Goal: Information Seeking & Learning: Learn about a topic

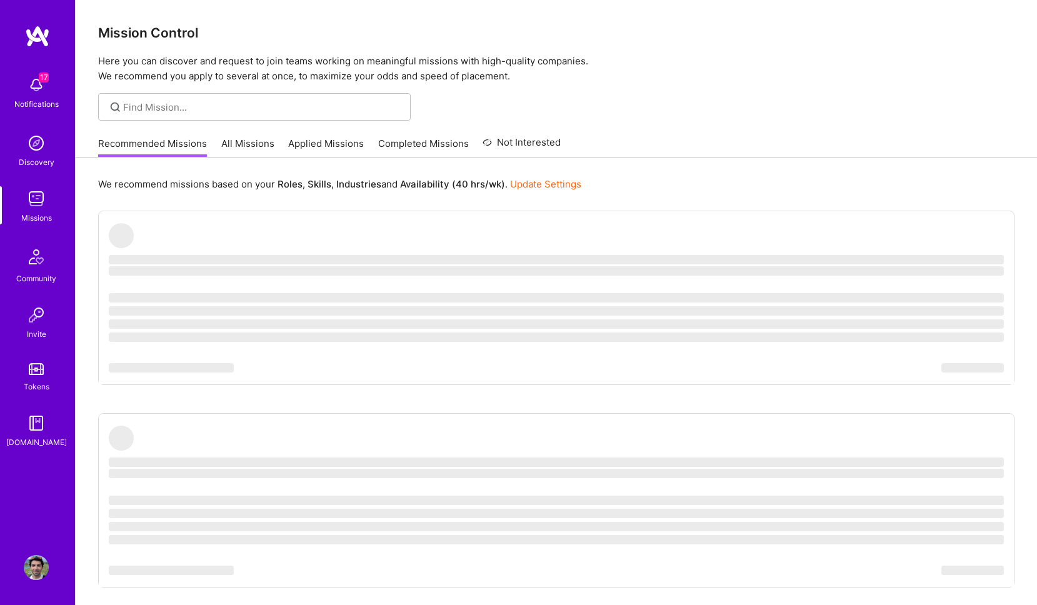
click at [254, 143] on link "All Missions" at bounding box center [247, 147] width 53 height 21
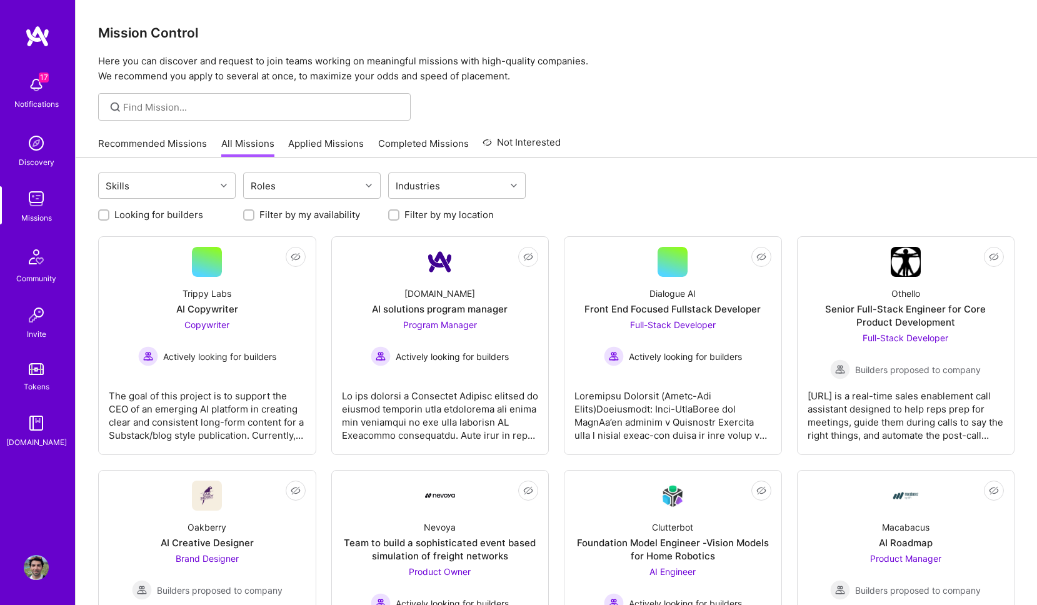
click at [180, 217] on label "Looking for builders" at bounding box center [158, 214] width 89 height 13
click at [109, 217] on input "Looking for builders" at bounding box center [105, 215] width 9 height 9
checkbox input "true"
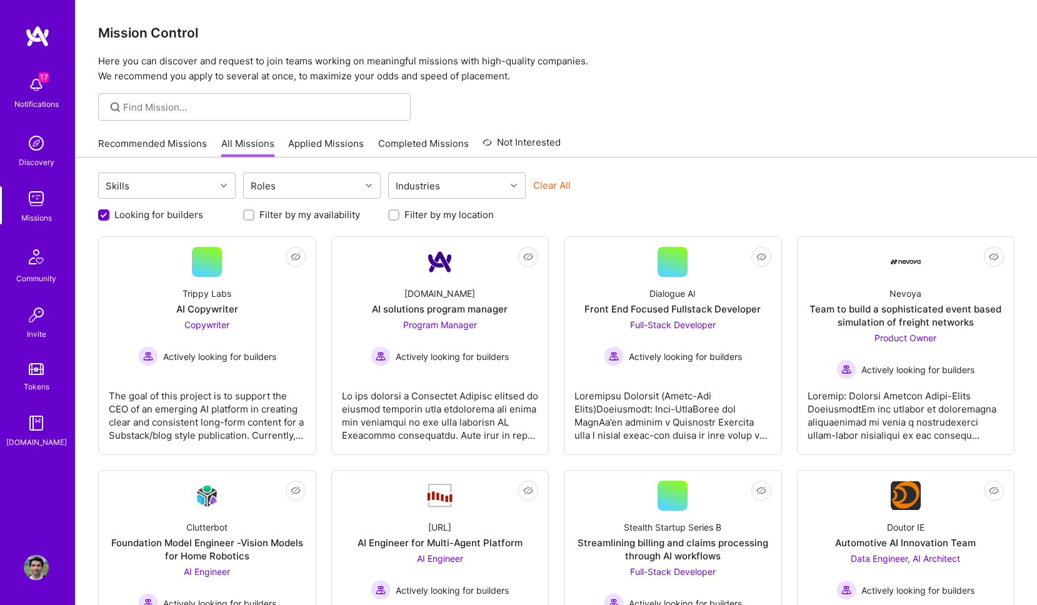
click at [415, 217] on label "Filter by my location" at bounding box center [448, 214] width 89 height 13
click at [399, 217] on input "Filter by my location" at bounding box center [395, 215] width 9 height 9
checkbox input "true"
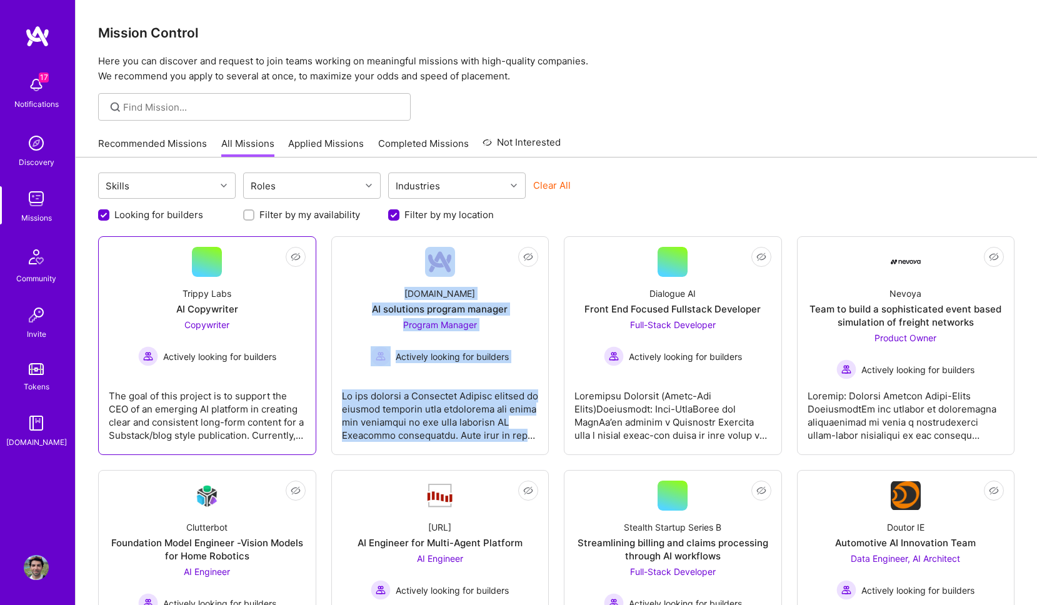
click at [213, 294] on div "Trippy Labs" at bounding box center [207, 293] width 49 height 13
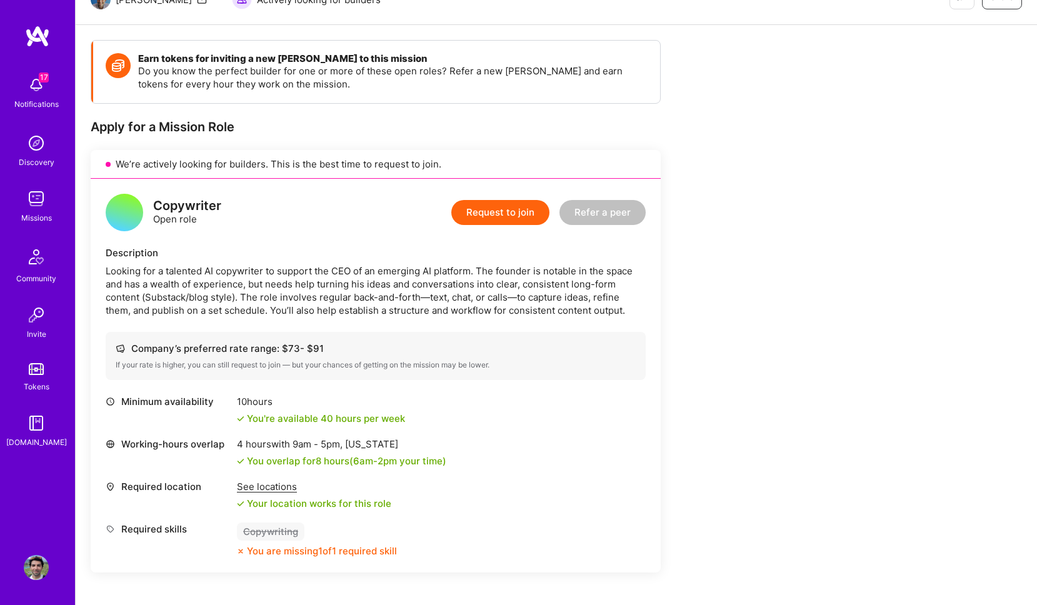
scroll to position [141, 0]
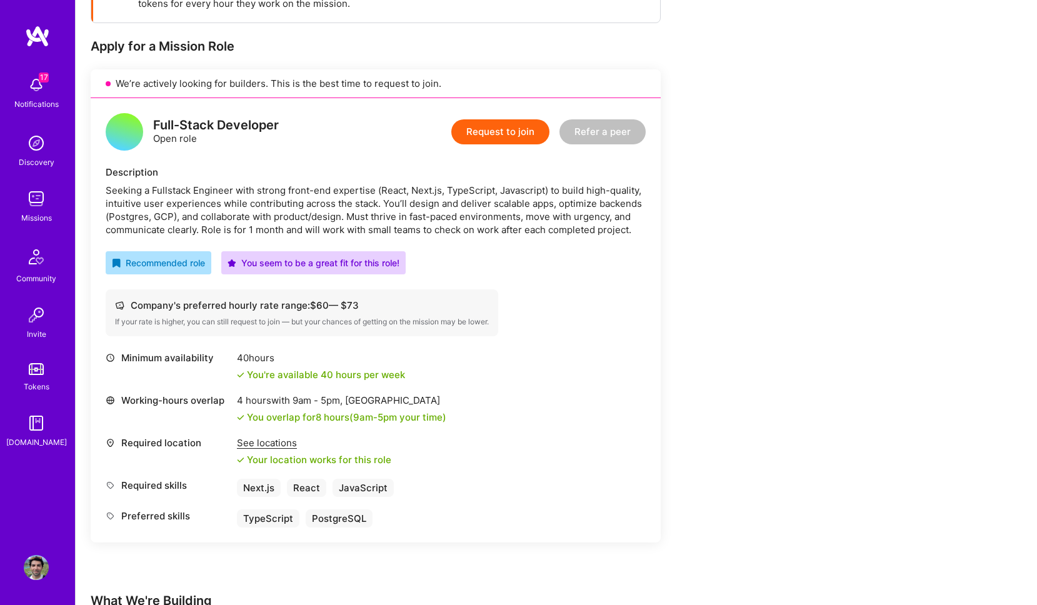
scroll to position [288, 0]
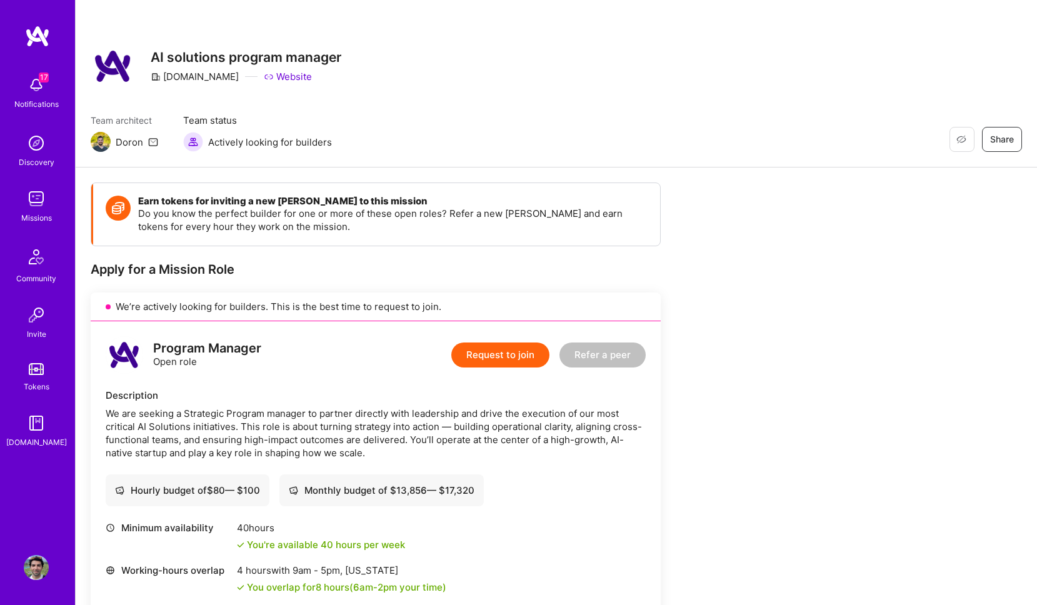
scroll to position [199, 0]
